Goal: Book appointment/travel/reservation

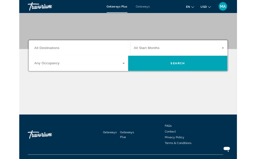
scroll to position [129, 0]
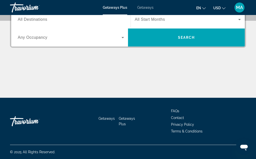
click at [121, 6] on span "Getaways Plus" at bounding box center [115, 8] width 25 height 4
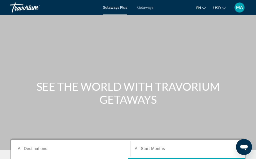
click at [32, 150] on span "All Destinations" at bounding box center [33, 149] width 30 height 4
click at [32, 150] on input "Destination All Destinations" at bounding box center [71, 149] width 106 height 6
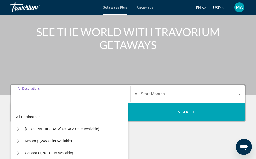
scroll to position [122, 0]
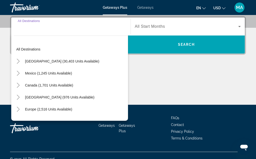
click at [19, 63] on icon "Toggle United States (30,403 units available)" at bounding box center [18, 61] width 5 height 5
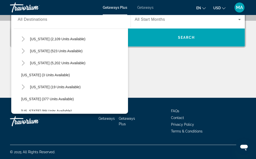
scroll to position [52, 0]
click at [30, 64] on span "[US_STATE] (5,202 units available)" at bounding box center [58, 63] width 56 height 4
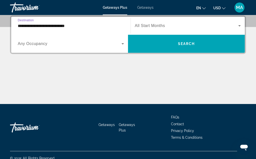
scroll to position [122, 0]
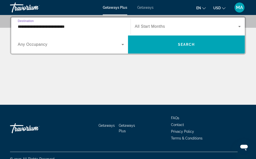
click at [33, 25] on input "**********" at bounding box center [71, 27] width 106 height 6
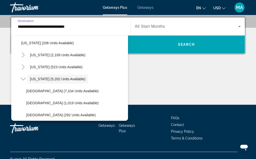
scroll to position [42, 0]
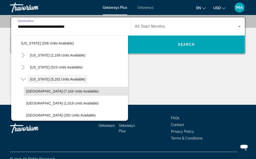
click at [35, 90] on span "[GEOGRAPHIC_DATA] (7,104 units available)" at bounding box center [62, 91] width 72 height 4
type input "**********"
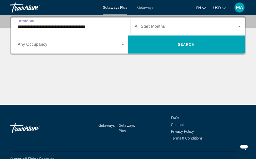
click at [189, 41] on span "Search widget" at bounding box center [186, 45] width 117 height 12
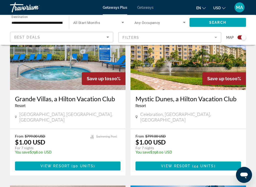
scroll to position [384, 0]
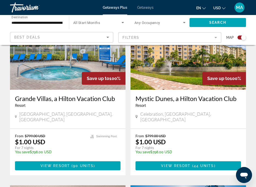
click at [38, 150] on p "You save $798.00 USD" at bounding box center [50, 152] width 70 height 4
click at [75, 159] on span "90 units" at bounding box center [83, 166] width 21 height 4
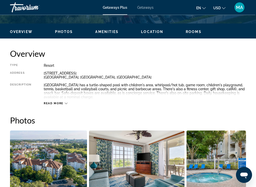
scroll to position [230, 0]
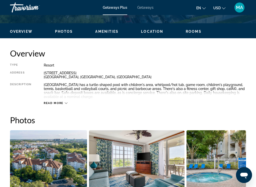
click at [152, 94] on div "Read more" at bounding box center [145, 98] width 203 height 14
click at [121, 91] on div "[GEOGRAPHIC_DATA] has a turtle-shaped pool with children's area, whirlpool/hot …" at bounding box center [145, 91] width 203 height 16
click at [67, 104] on icon "Main content" at bounding box center [66, 103] width 3 height 3
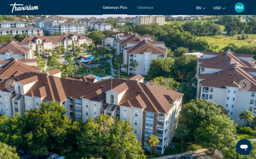
scroll to position [0, 0]
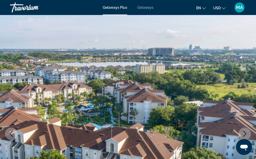
click at [118, 3] on div "Getaways Plus Getaways en English Español Français Italiano Português русский U…" at bounding box center [128, 7] width 256 height 13
click at [121, 3] on div "Getaways Plus Getaways en English Español Français Italiano Português русский U…" at bounding box center [128, 7] width 256 height 13
click at [120, 7] on span "Getaways Plus" at bounding box center [115, 8] width 25 height 4
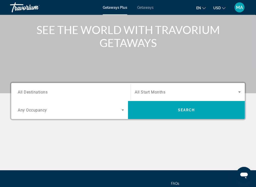
scroll to position [57, 0]
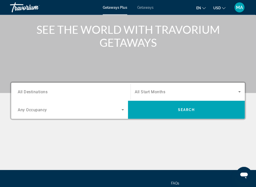
click at [193, 107] on span "Search widget" at bounding box center [186, 110] width 117 height 12
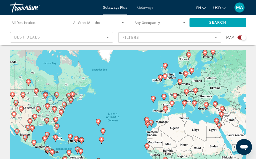
click at [149, 6] on span "Getaways" at bounding box center [145, 8] width 16 height 4
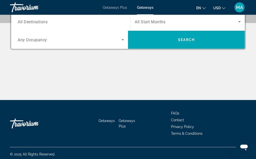
scroll to position [129, 0]
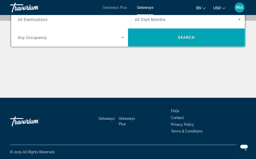
click at [34, 19] on span "All Destinations" at bounding box center [33, 19] width 30 height 5
click at [34, 19] on input "Destination All Destinations" at bounding box center [71, 20] width 106 height 6
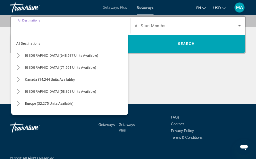
scroll to position [122, 0]
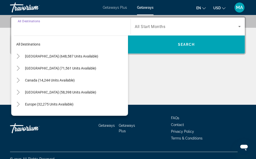
click at [19, 57] on icon "Toggle United States (648,587 units available)" at bounding box center [18, 56] width 3 height 5
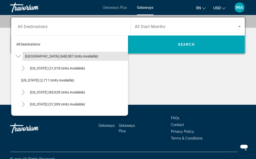
click at [40, 55] on span "[GEOGRAPHIC_DATA] (648,587 units available)" at bounding box center [61, 56] width 73 height 4
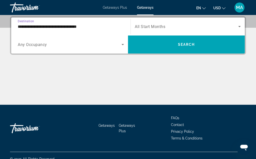
click at [39, 26] on input "**********" at bounding box center [71, 27] width 106 height 6
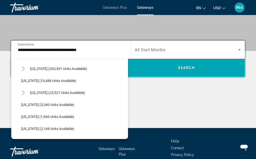
scroll to position [95, 0]
click at [40, 68] on span "[US_STATE] (203,391 units available)" at bounding box center [58, 69] width 57 height 4
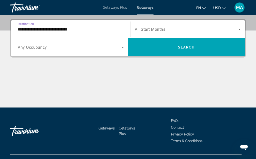
scroll to position [122, 0]
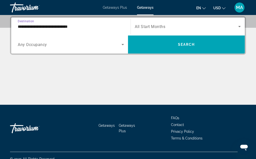
click at [33, 27] on input "**********" at bounding box center [71, 27] width 106 height 6
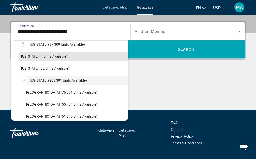
scroll to position [67, 0]
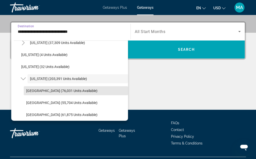
click at [46, 89] on span "[GEOGRAPHIC_DATA] (76,031 units available)" at bounding box center [61, 91] width 71 height 4
type input "**********"
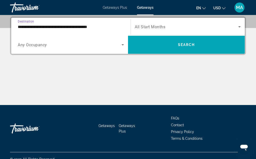
scroll to position [122, 0]
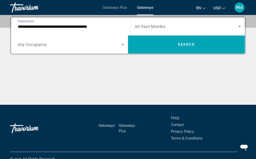
click at [194, 39] on span "Search widget" at bounding box center [186, 45] width 117 height 12
